Goal: Find specific page/section: Find specific page/section

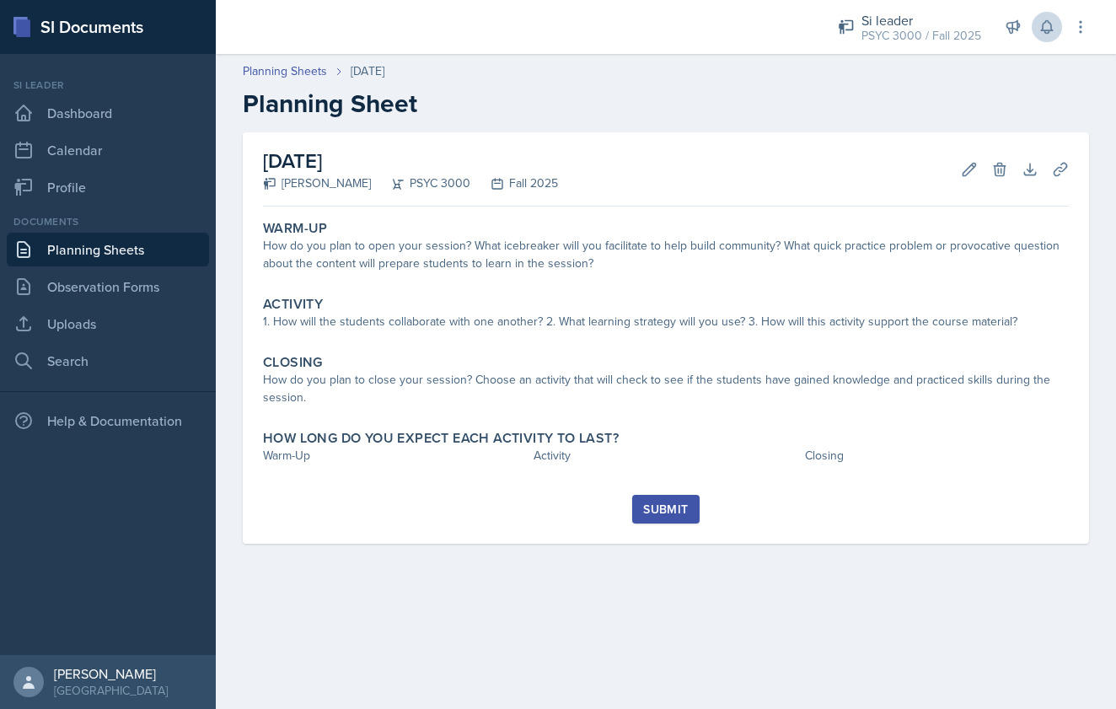
click at [1053, 29] on icon at bounding box center [1047, 27] width 17 height 17
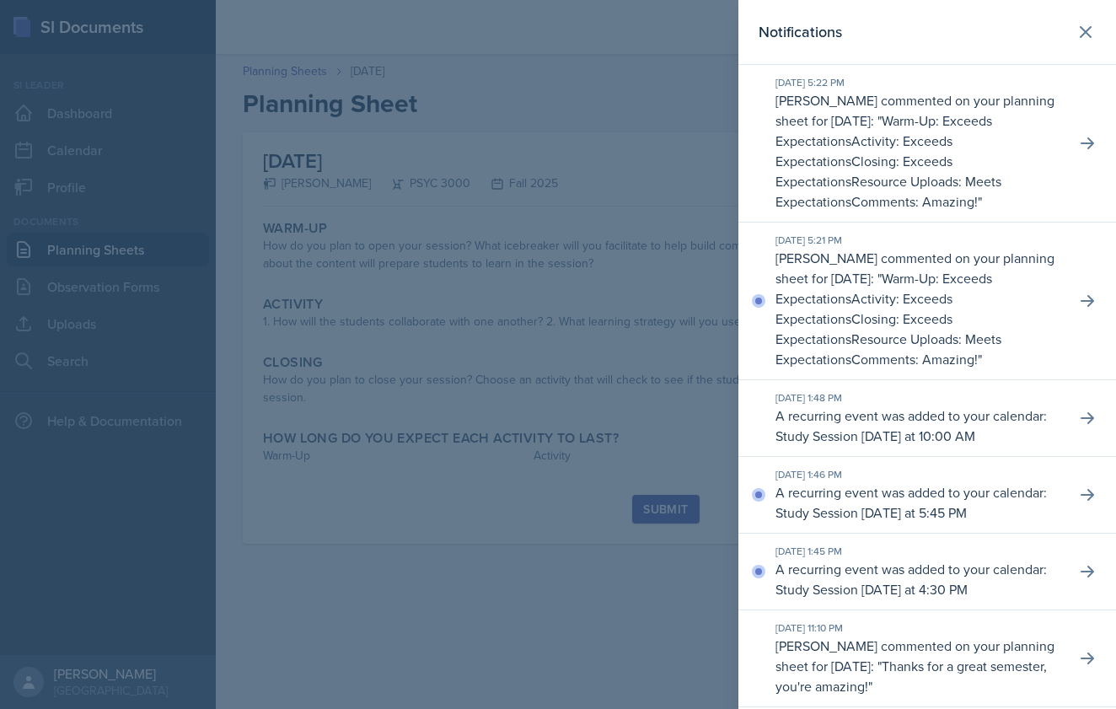
click at [351, 194] on div at bounding box center [558, 354] width 1116 height 709
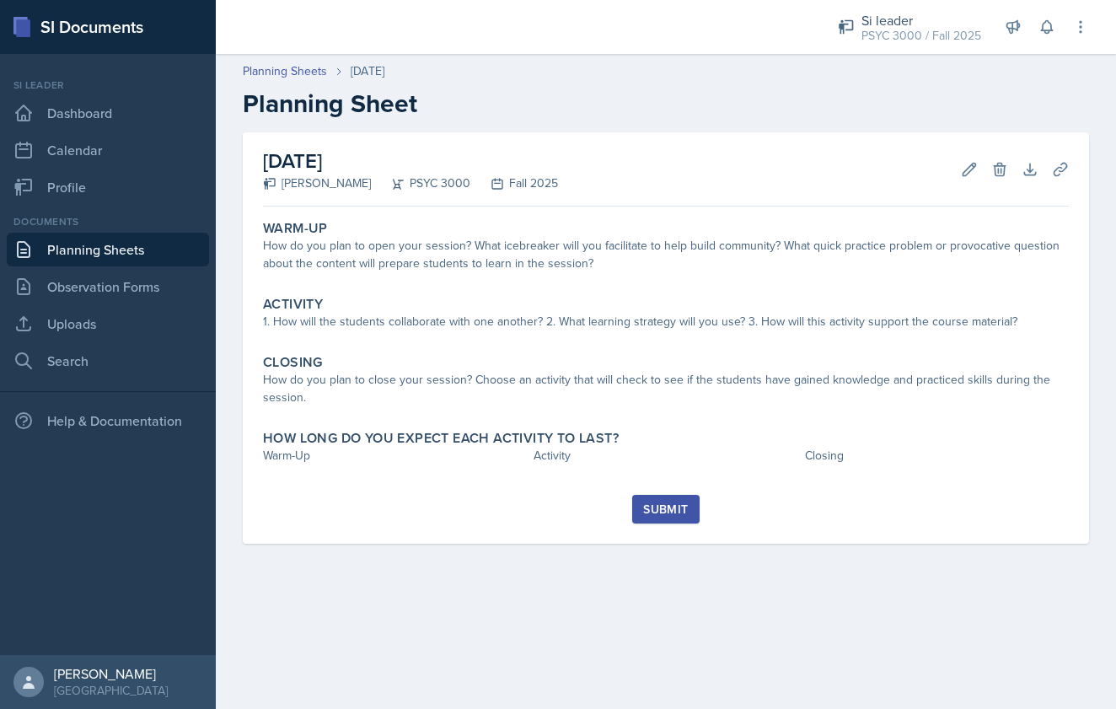
click at [136, 242] on link "Planning Sheets" at bounding box center [108, 250] width 202 height 34
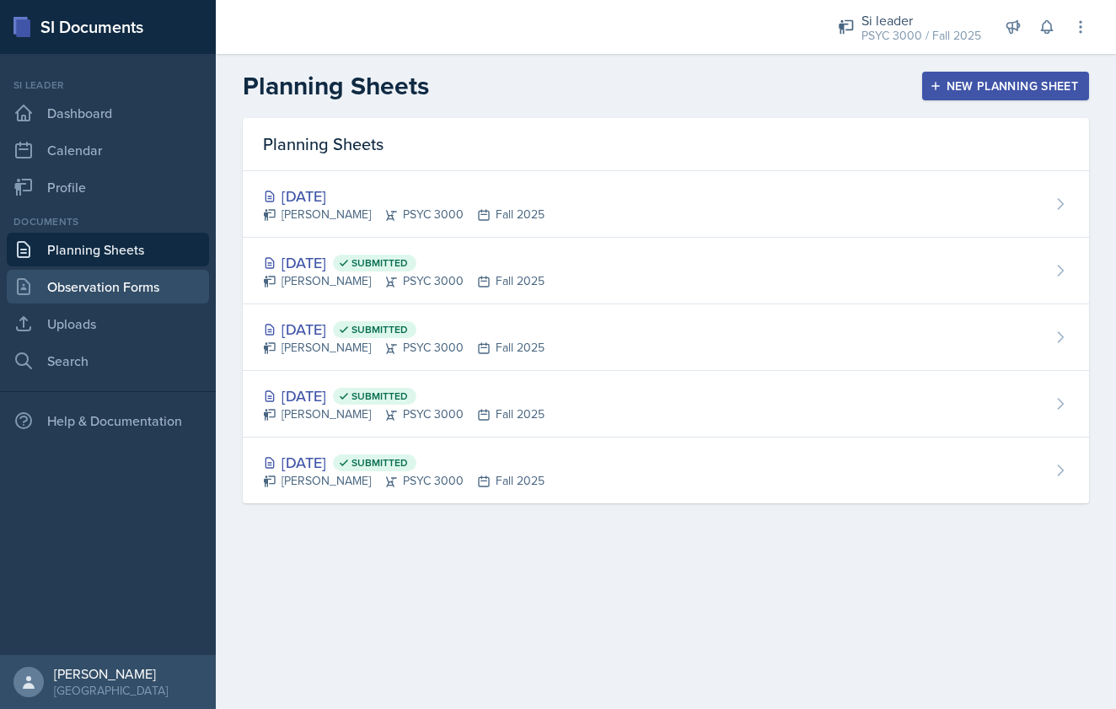
click at [78, 293] on link "Observation Forms" at bounding box center [108, 287] width 202 height 34
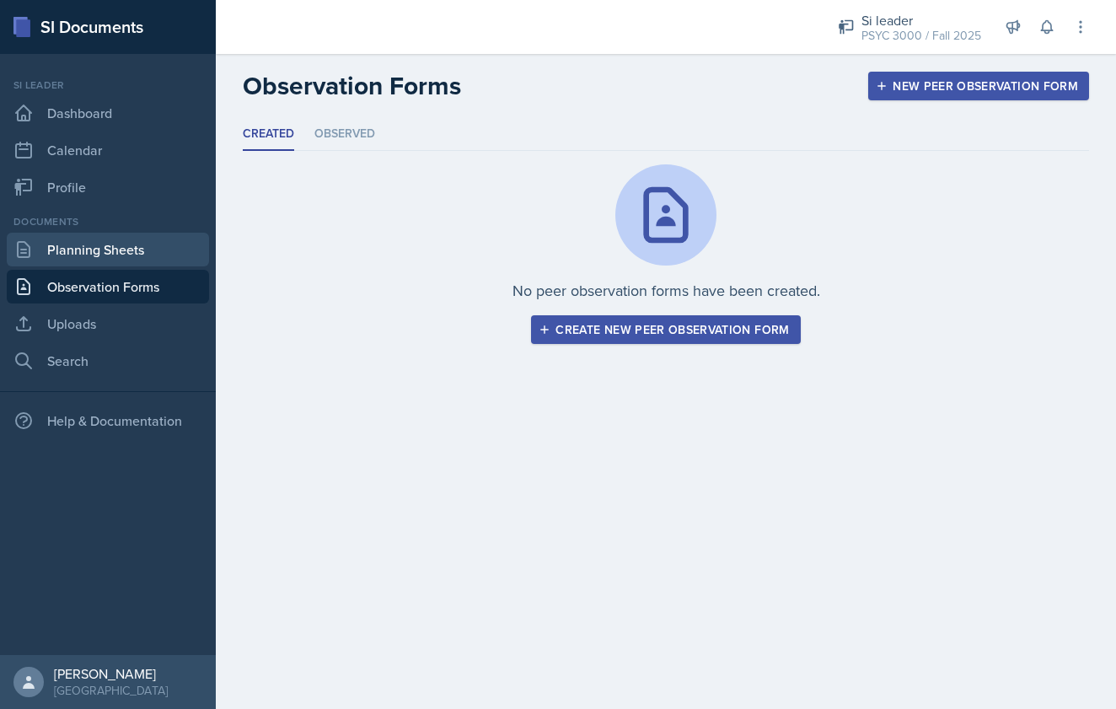
click at [99, 240] on link "Planning Sheets" at bounding box center [108, 250] width 202 height 34
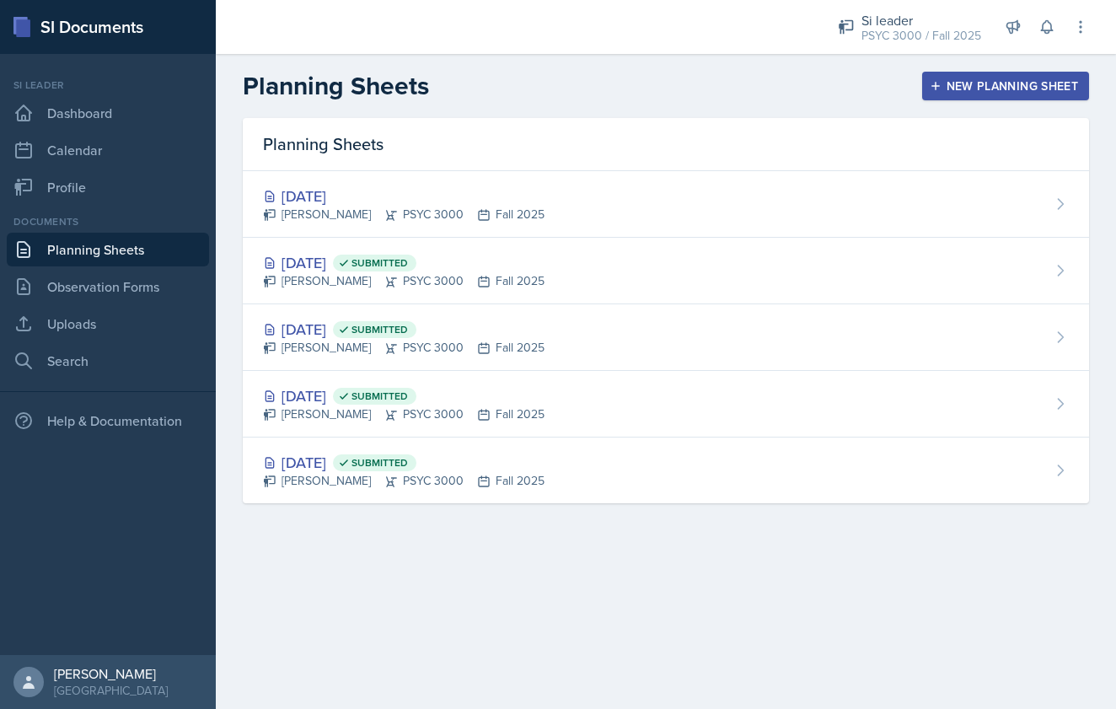
drag, startPoint x: 309, startPoint y: 386, endPoint x: 301, endPoint y: 384, distance: 8.6
click at [302, 384] on div "[DATE] Submitted" at bounding box center [404, 395] width 282 height 23
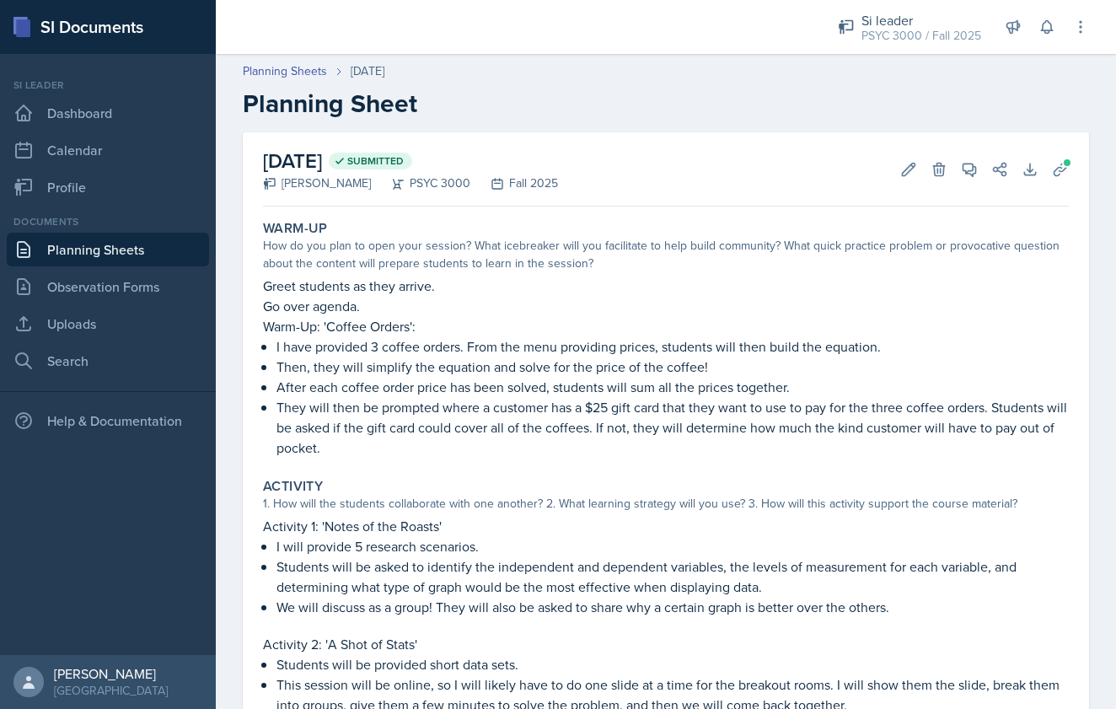
click at [70, 242] on link "Planning Sheets" at bounding box center [108, 250] width 202 height 34
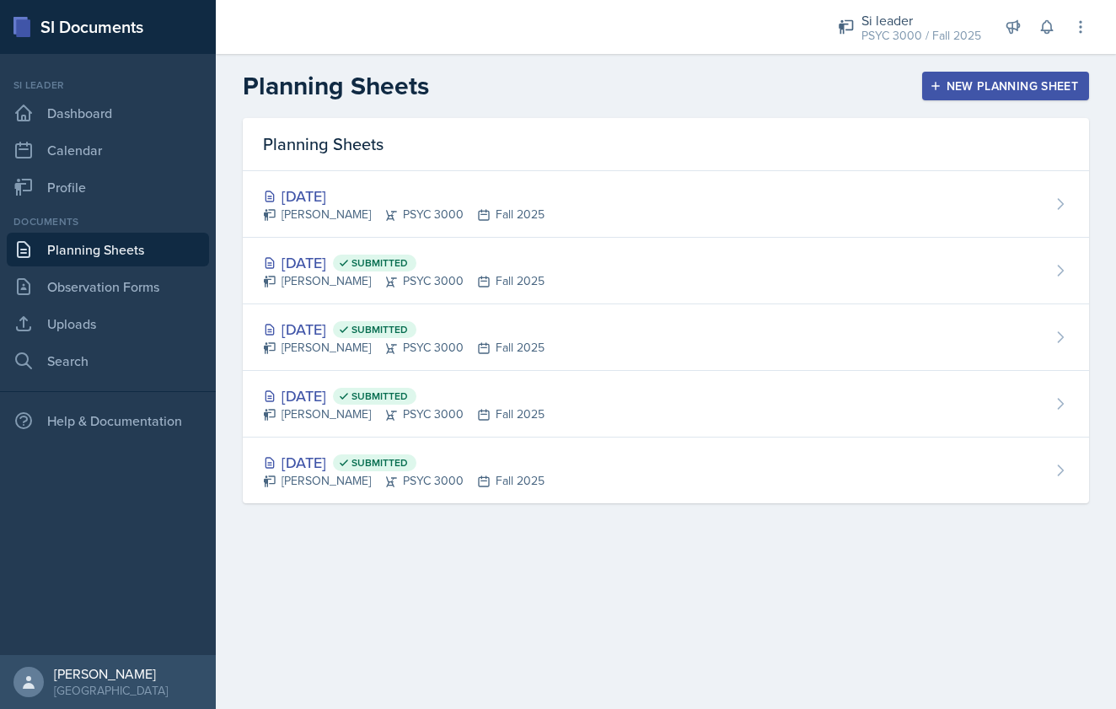
click at [362, 250] on div "[DATE] Submitted [PERSON_NAME] PSYC 3000 Fall 2025" at bounding box center [666, 271] width 846 height 67
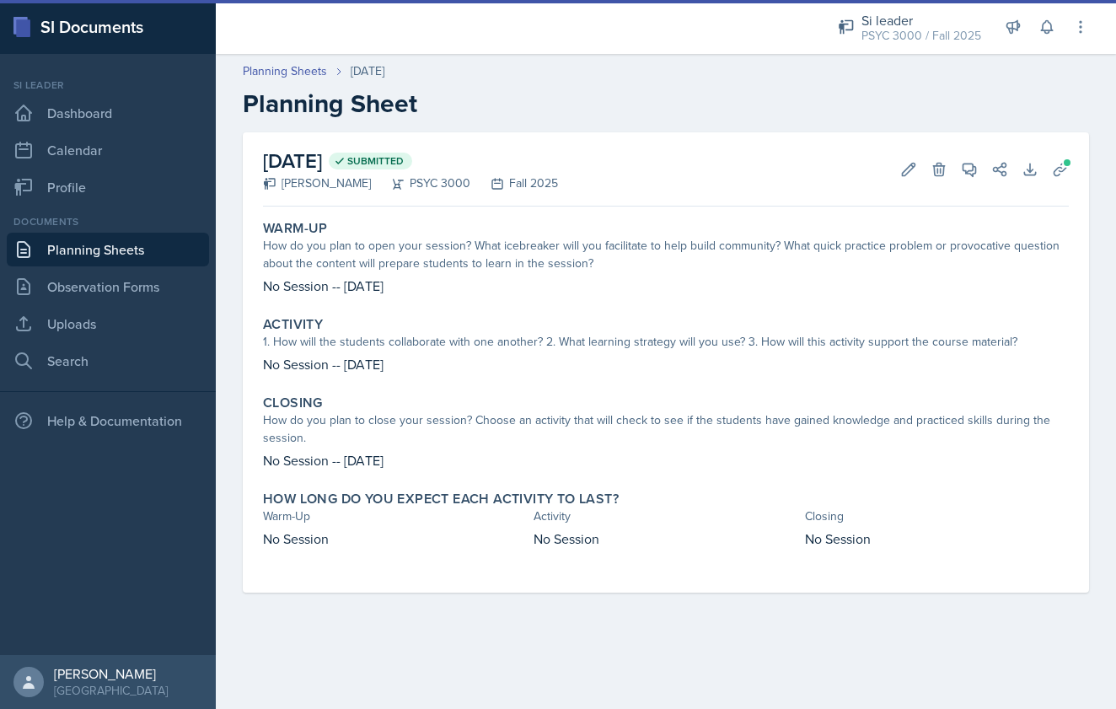
click at [121, 244] on link "Planning Sheets" at bounding box center [108, 250] width 202 height 34
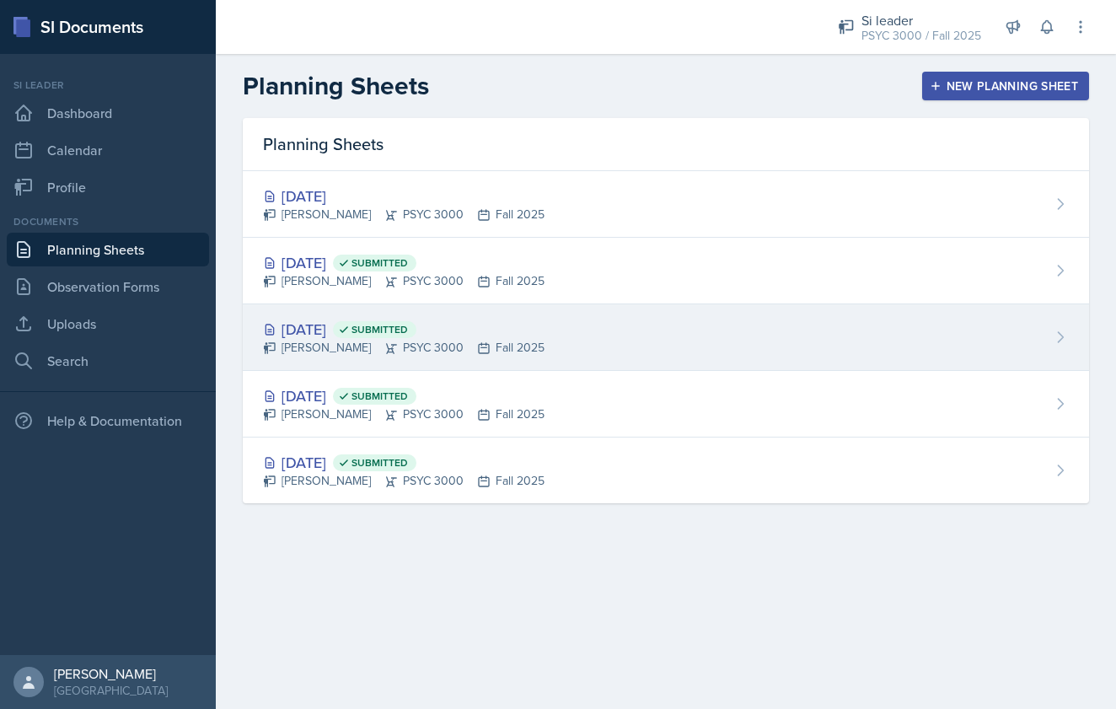
click at [347, 318] on div "[DATE] Submitted" at bounding box center [404, 329] width 282 height 23
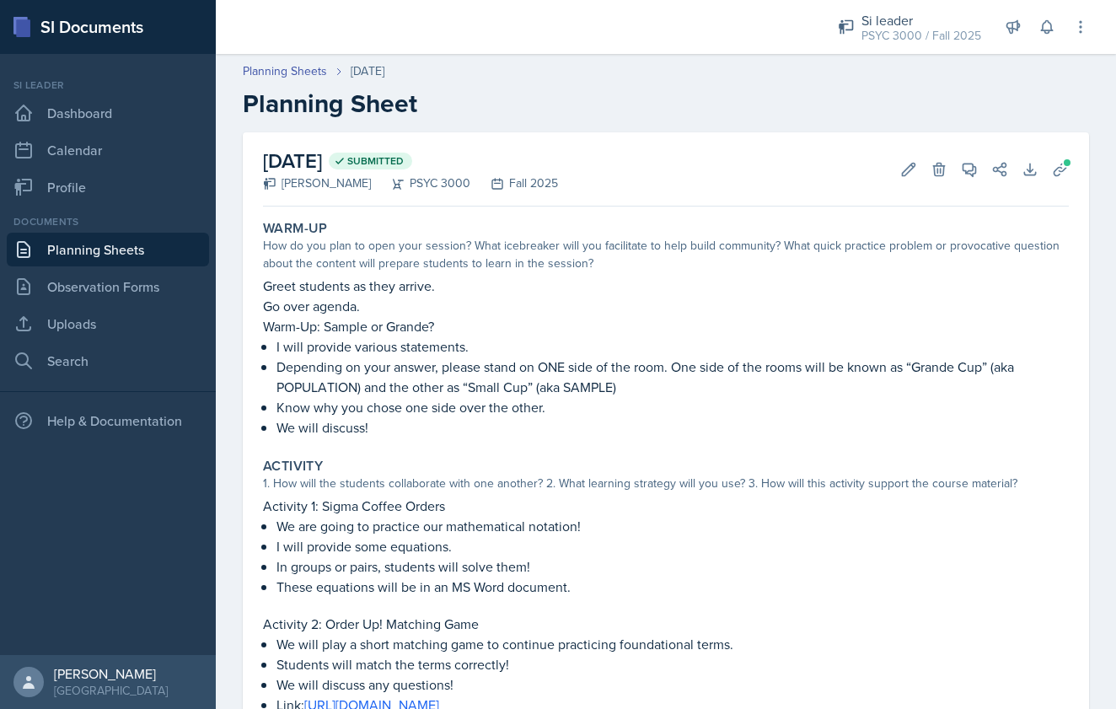
click at [145, 241] on link "Planning Sheets" at bounding box center [108, 250] width 202 height 34
